Goal: Task Accomplishment & Management: Manage account settings

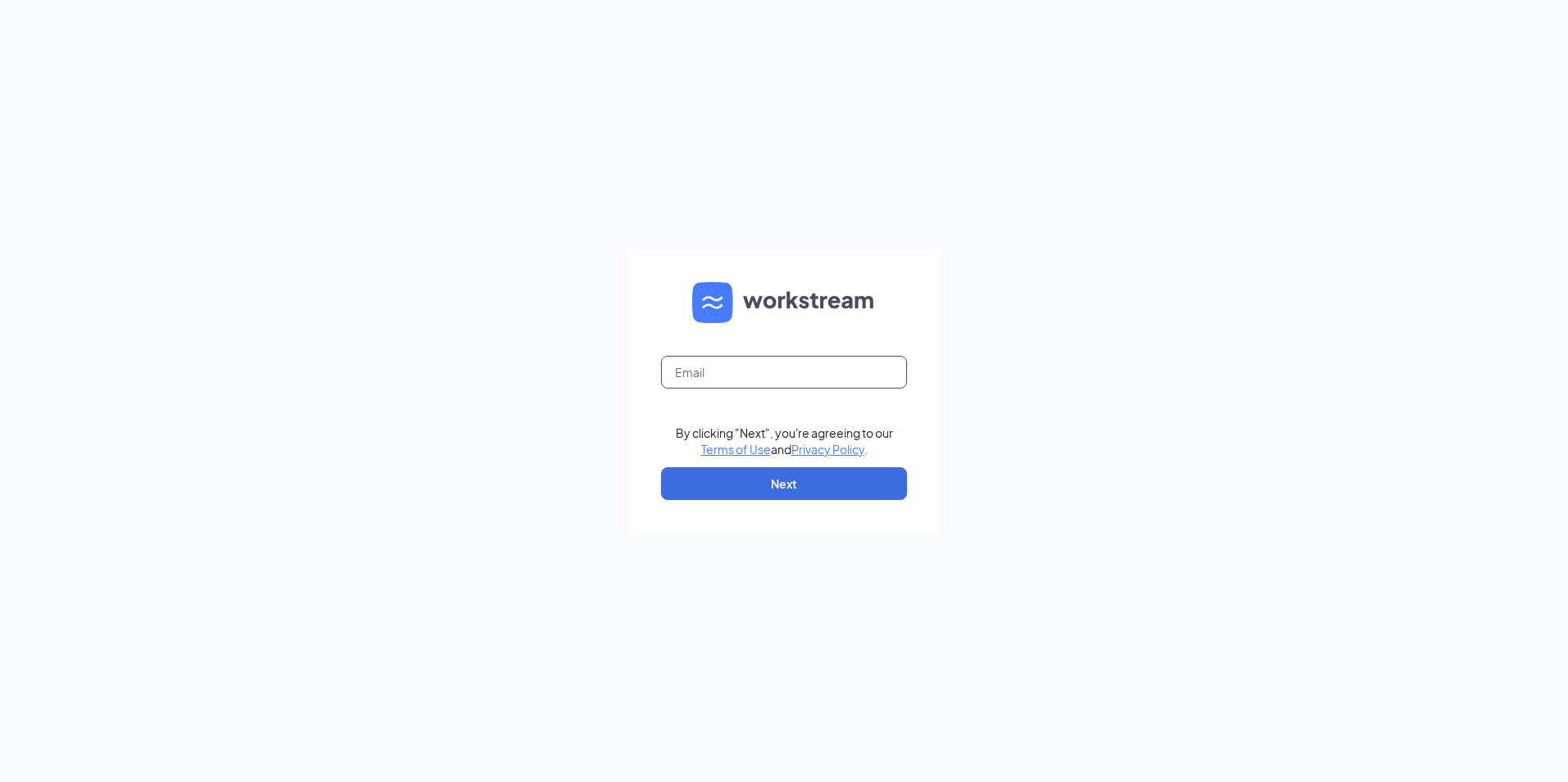
click at [723, 370] on input "text" at bounding box center [784, 372] width 246 height 33
type input "culvers513@gmail.com"
click at [683, 491] on button "Next" at bounding box center [784, 484] width 246 height 33
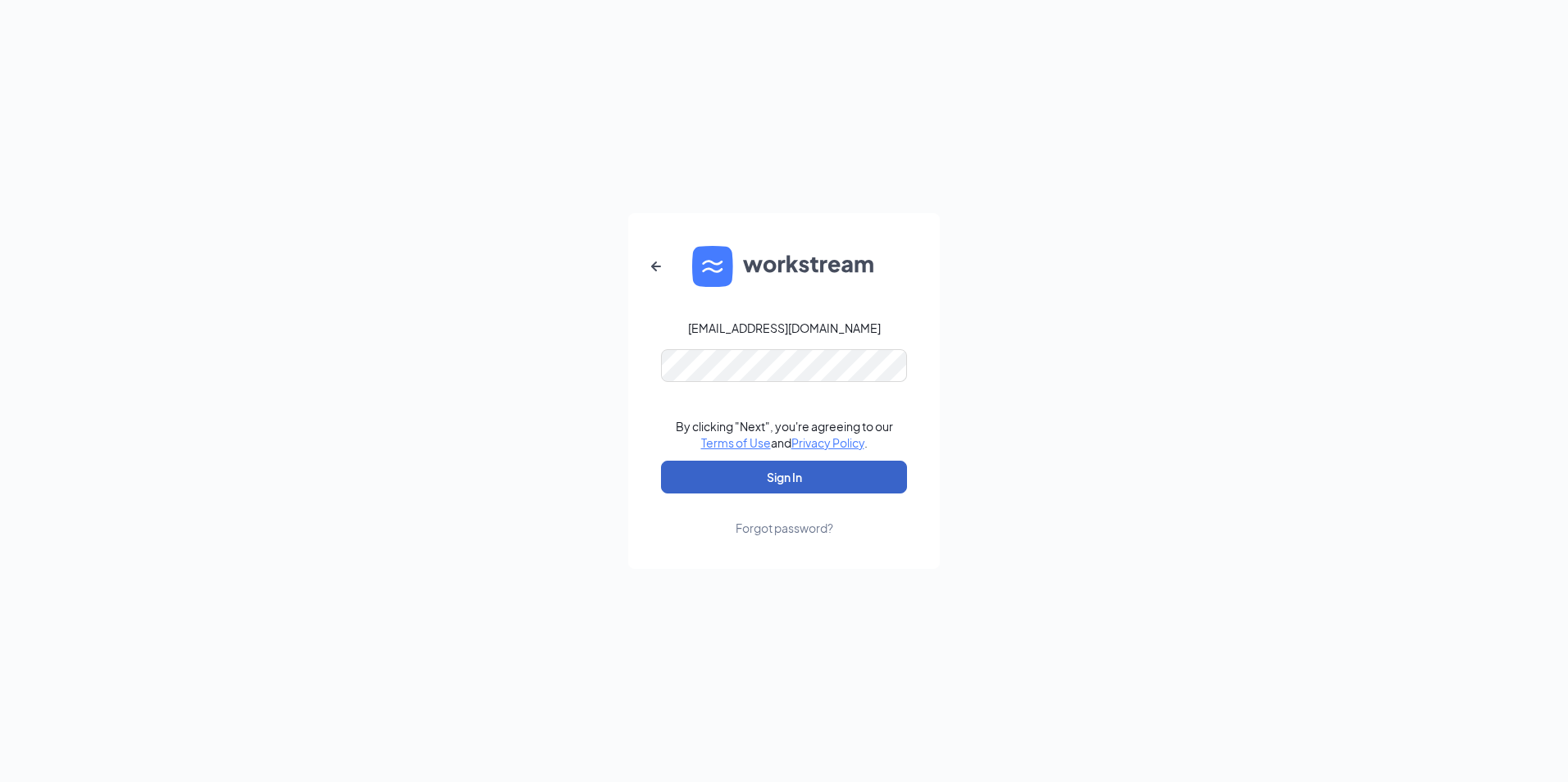
click at [683, 477] on button "Sign In" at bounding box center [784, 477] width 246 height 33
